Goal: Navigation & Orientation: Understand site structure

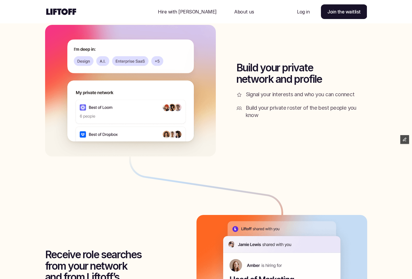
scroll to position [313, 0]
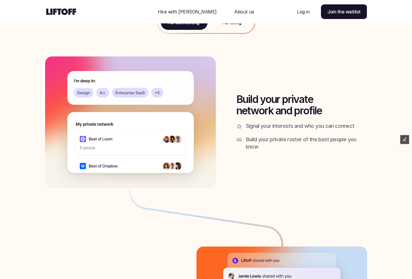
click at [65, 14] on use at bounding box center [61, 11] width 30 height 6
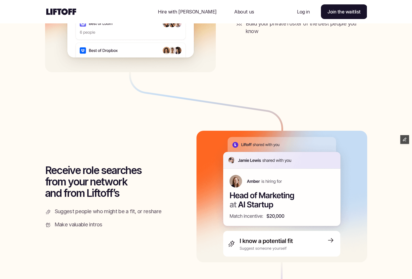
scroll to position [643, 0]
